Goal: Task Accomplishment & Management: Use online tool/utility

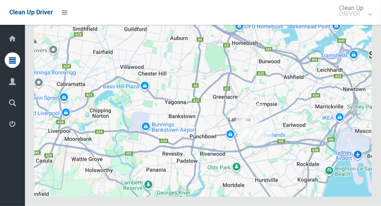
scroll to position [3562, 0]
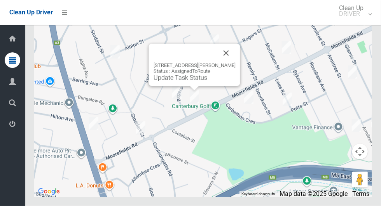
click at [226, 63] on button "Close" at bounding box center [226, 53] width 19 height 19
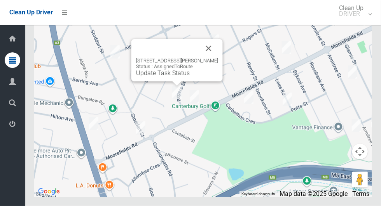
click at [212, 58] on button "Close" at bounding box center [208, 48] width 19 height 19
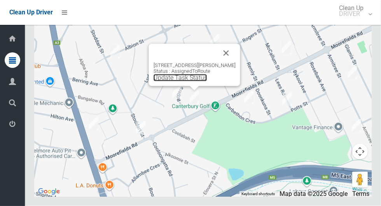
click at [189, 82] on link "Update Task Status" at bounding box center [180, 77] width 54 height 7
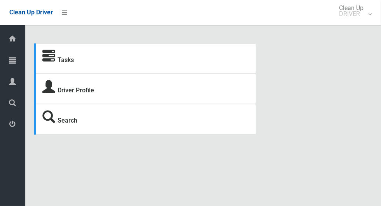
click at [9, 60] on icon at bounding box center [12, 60] width 7 height 16
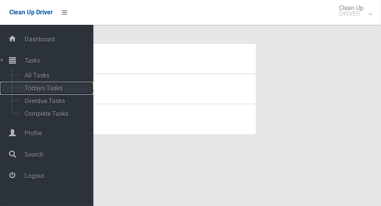
click at [61, 86] on span "Todays Tasks" at bounding box center [54, 88] width 64 height 7
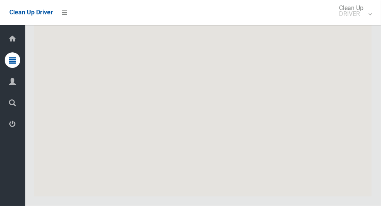
scroll to position [3562, 0]
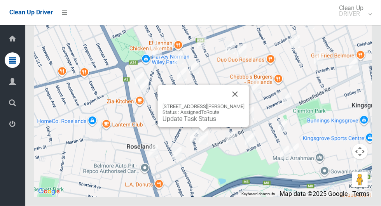
click at [199, 123] on link "Update Task Status" at bounding box center [189, 118] width 54 height 7
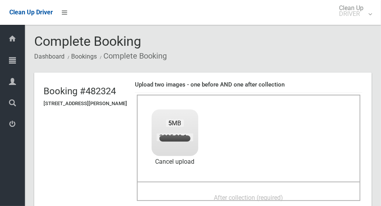
click at [272, 194] on span "After collection (required)" at bounding box center [248, 197] width 69 height 7
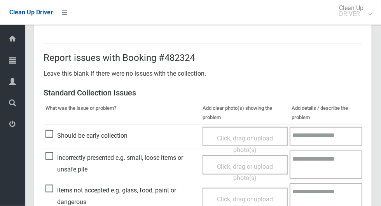
scroll to position [635, 0]
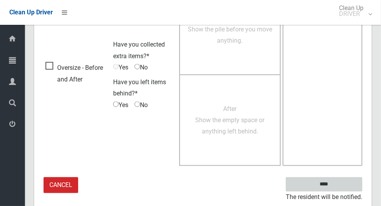
click at [342, 180] on input "****" at bounding box center [323, 184] width 76 height 14
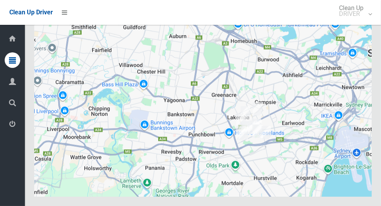
scroll to position [3470, 0]
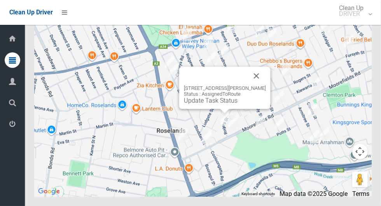
click at [217, 104] on link "Update Task Status" at bounding box center [211, 100] width 54 height 7
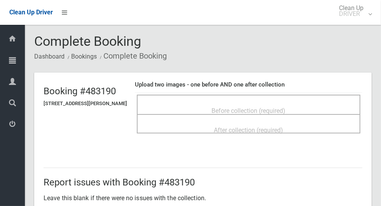
click at [267, 107] on span "Before collection (required)" at bounding box center [249, 110] width 74 height 7
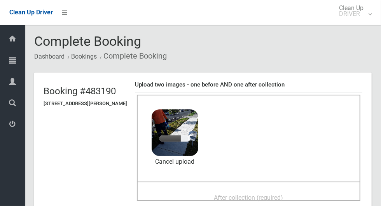
click at [290, 190] on div "After collection (required)" at bounding box center [248, 197] width 206 height 14
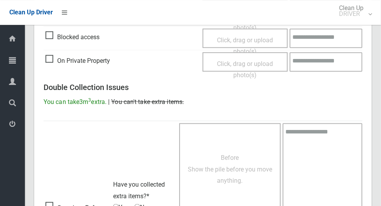
scroll to position [635, 0]
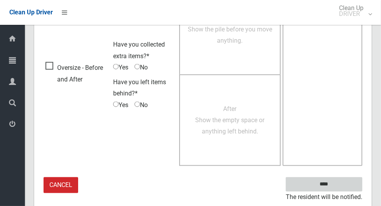
click at [337, 184] on input "****" at bounding box center [323, 184] width 76 height 14
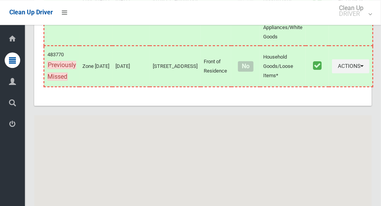
scroll to position [3470, 0]
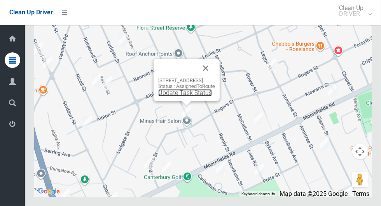
click at [177, 97] on link "Update Task Status" at bounding box center [185, 92] width 54 height 7
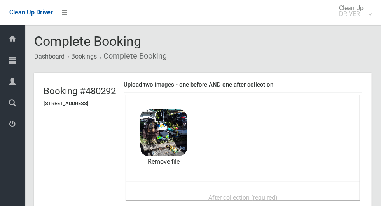
click at [277, 194] on span "After collection (required)" at bounding box center [242, 197] width 69 height 7
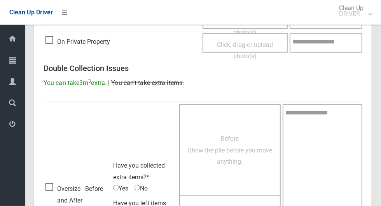
scroll to position [635, 0]
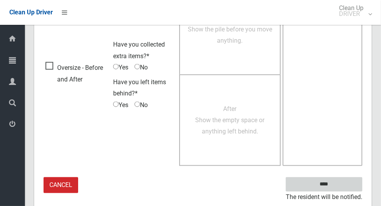
click at [327, 181] on input "****" at bounding box center [323, 184] width 76 height 14
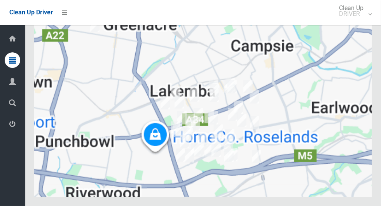
scroll to position [3470, 0]
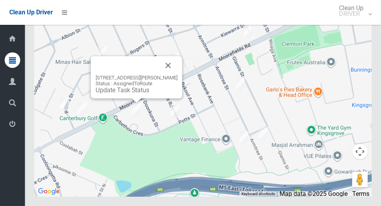
click at [177, 75] on button "Close" at bounding box center [168, 65] width 19 height 19
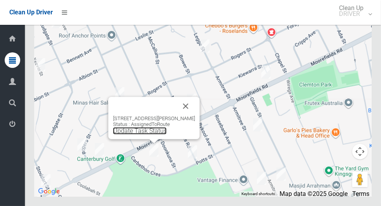
click at [133, 135] on link "Update Task Status" at bounding box center [140, 130] width 54 height 7
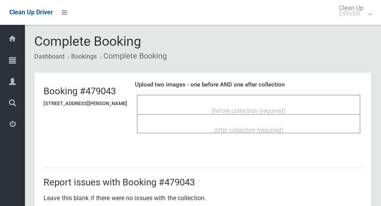
click at [259, 103] on div "Before collection (required)" at bounding box center [248, 110] width 206 height 14
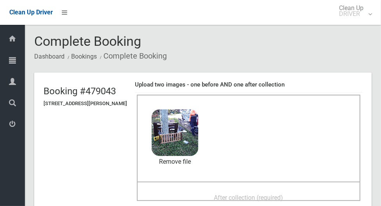
click at [275, 194] on span "After collection (required)" at bounding box center [248, 197] width 69 height 7
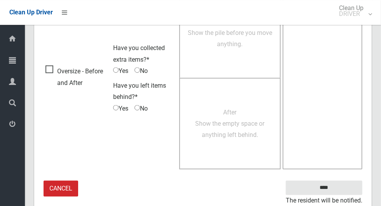
scroll to position [635, 0]
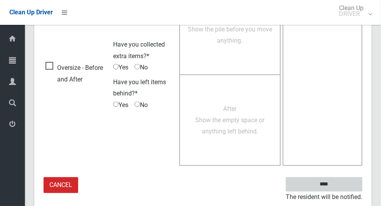
click at [340, 184] on input "****" at bounding box center [323, 184] width 76 height 14
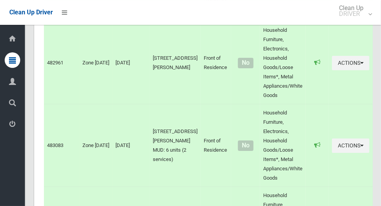
scroll to position [3470, 0]
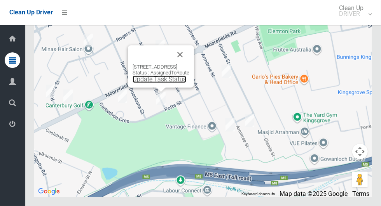
click at [158, 83] on link "Update Task Status" at bounding box center [159, 79] width 54 height 7
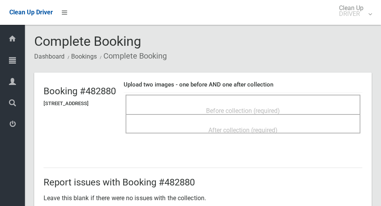
click at [266, 108] on span "Before collection (required)" at bounding box center [243, 110] width 74 height 7
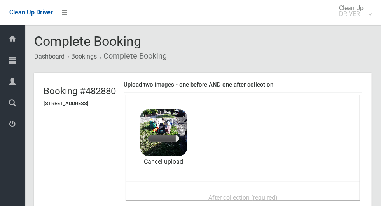
click at [261, 190] on div "After collection (required)" at bounding box center [242, 197] width 217 height 14
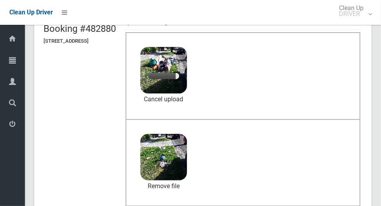
scroll to position [62, 0]
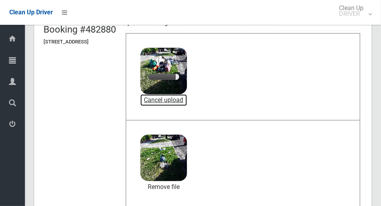
click at [187, 98] on link "Cancel upload" at bounding box center [163, 100] width 47 height 12
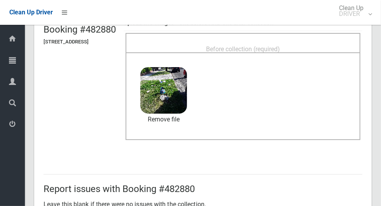
click at [304, 45] on div "Before collection (required)" at bounding box center [242, 49] width 217 height 14
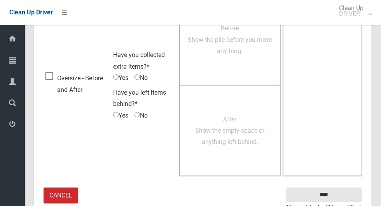
scroll to position [635, 0]
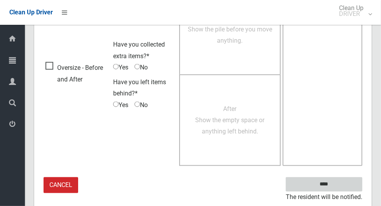
click at [319, 182] on input "****" at bounding box center [323, 184] width 76 height 14
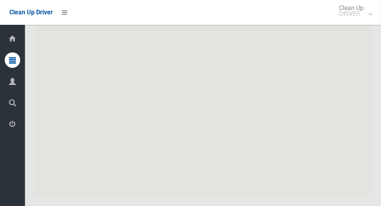
scroll to position [3470, 0]
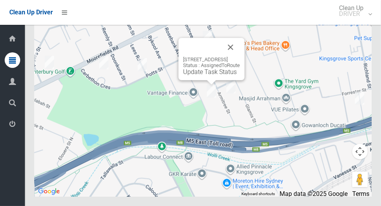
click at [240, 57] on button "Close" at bounding box center [230, 47] width 19 height 19
click at [201, 76] on link "Update Task Status" at bounding box center [210, 71] width 54 height 7
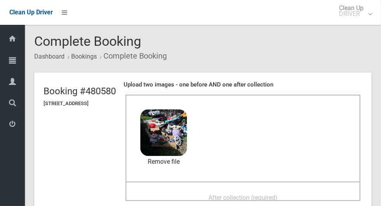
click at [260, 194] on span "After collection (required)" at bounding box center [242, 197] width 69 height 7
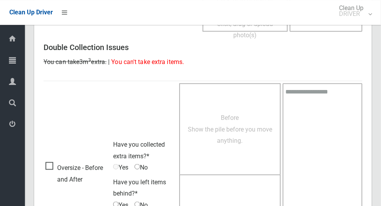
scroll to position [635, 0]
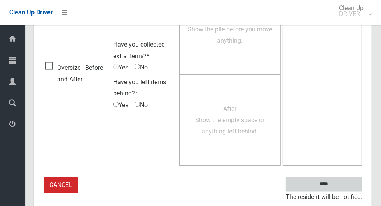
click at [337, 183] on input "****" at bounding box center [323, 184] width 76 height 14
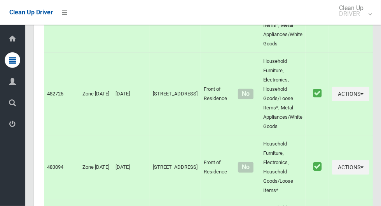
scroll to position [3470, 0]
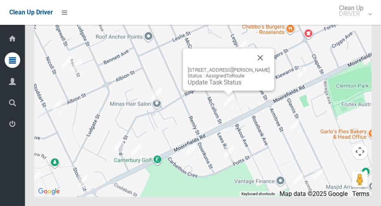
click at [269, 67] on button "Close" at bounding box center [260, 58] width 19 height 19
click at [220, 91] on div "2/54 McCallum Street, ROSELANDS NSW 2196 Status : AssignedToRoute Update Task S…" at bounding box center [228, 70] width 91 height 42
click at [212, 86] on link "Update Task Status" at bounding box center [215, 82] width 54 height 7
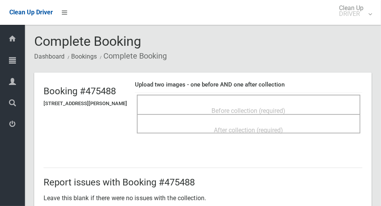
click at [270, 107] on span "Before collection (required)" at bounding box center [249, 110] width 74 height 7
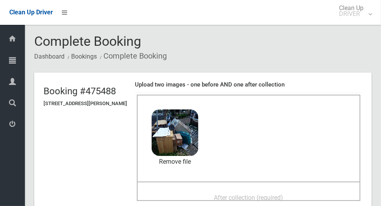
click at [283, 194] on span "After collection (required)" at bounding box center [248, 197] width 69 height 7
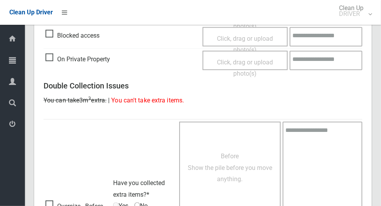
scroll to position [635, 0]
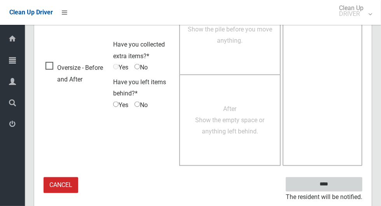
click at [330, 181] on input "****" at bounding box center [323, 184] width 76 height 14
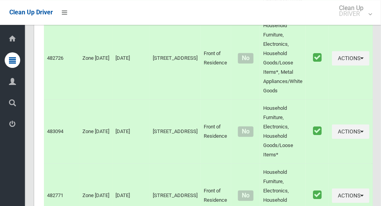
scroll to position [3470, 0]
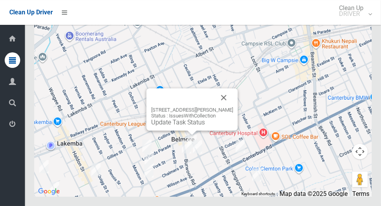
click at [186, 126] on link "Update Task Status" at bounding box center [178, 122] width 54 height 7
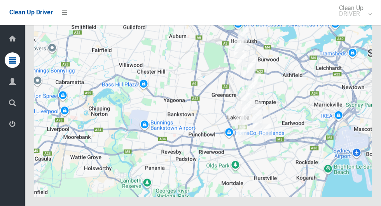
scroll to position [3470, 0]
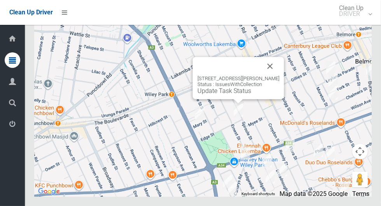
click at [267, 76] on button "Close" at bounding box center [270, 66] width 19 height 19
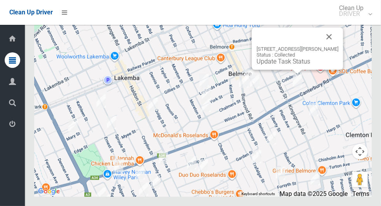
click at [335, 46] on button "Close" at bounding box center [329, 37] width 19 height 19
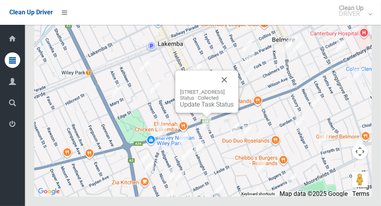
click at [233, 89] on button "Close" at bounding box center [224, 80] width 19 height 19
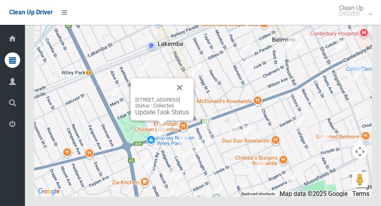
click at [189, 97] on button "Close" at bounding box center [179, 87] width 19 height 19
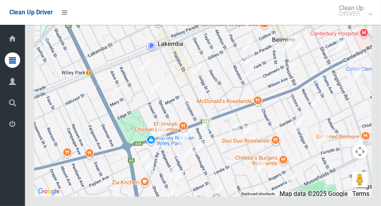
click at [201, 109] on div at bounding box center [202, 100] width 337 height 194
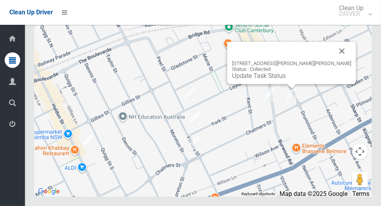
click at [345, 61] on button "Close" at bounding box center [341, 51] width 19 height 19
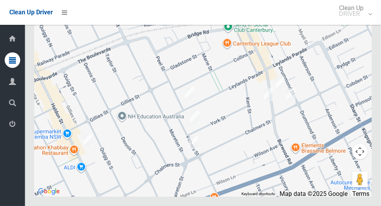
scroll to position [3463, 0]
